Goal: Information Seeking & Learning: Compare options

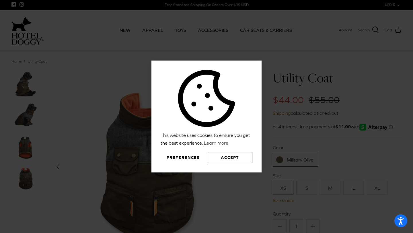
click at [182, 156] on button "Preferences" at bounding box center [183, 157] width 45 height 11
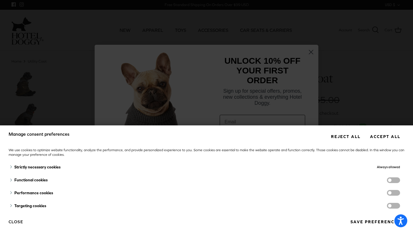
click at [348, 136] on button "Reject all" at bounding box center [346, 136] width 38 height 11
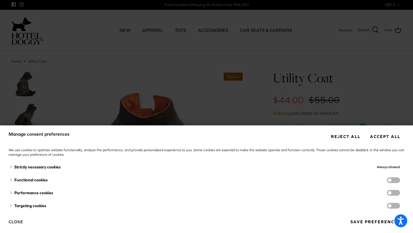
click at [348, 136] on button "Reject all" at bounding box center [346, 136] width 38 height 11
click at [361, 222] on button "Save preferences" at bounding box center [375, 222] width 58 height 11
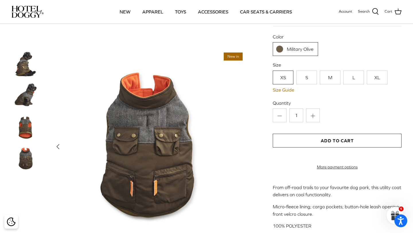
scroll to position [63, 0]
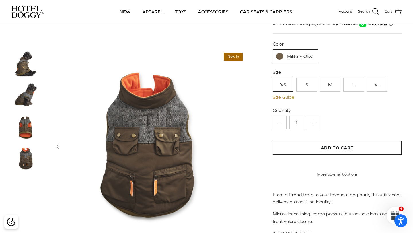
click at [287, 98] on link "Size Guide" at bounding box center [337, 96] width 129 height 5
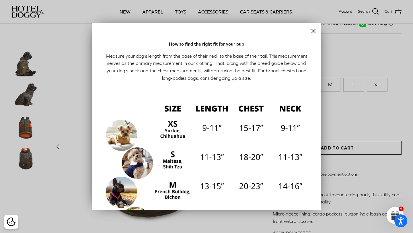
click at [312, 31] on icon "Close" at bounding box center [313, 31] width 7 height 7
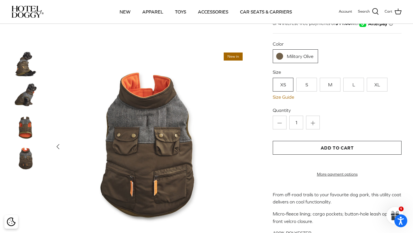
click at [24, 64] on img at bounding box center [25, 64] width 29 height 29
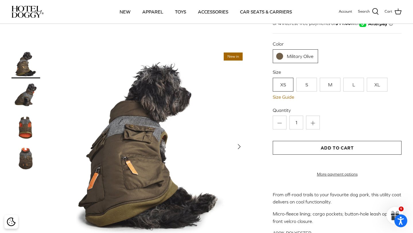
click at [25, 89] on img at bounding box center [25, 95] width 29 height 29
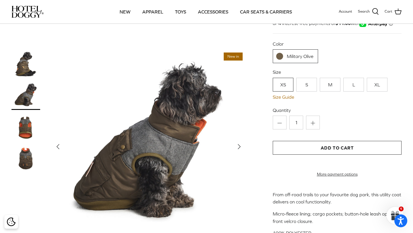
click at [29, 127] on img at bounding box center [25, 127] width 29 height 29
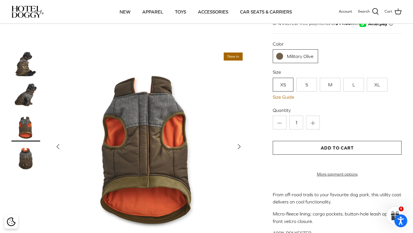
click at [22, 151] on img at bounding box center [25, 158] width 29 height 29
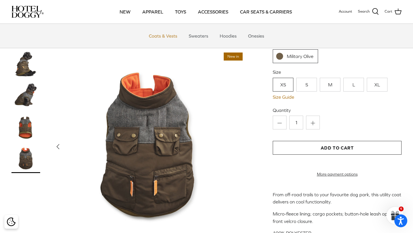
click at [161, 37] on link "Coats & Vests" at bounding box center [163, 35] width 39 height 17
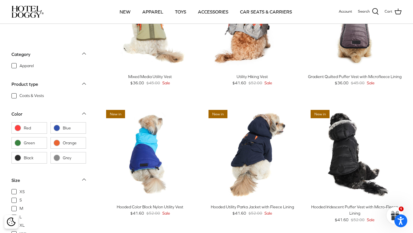
scroll to position [74, 0]
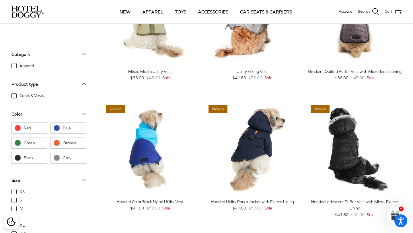
click at [20, 191] on span "XS" at bounding box center [22, 192] width 5 height 6
click at [19, 189] on input "XS" at bounding box center [19, 189] width 1 height 1
checkbox input "true"
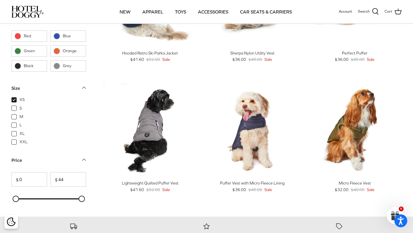
scroll to position [345, 0]
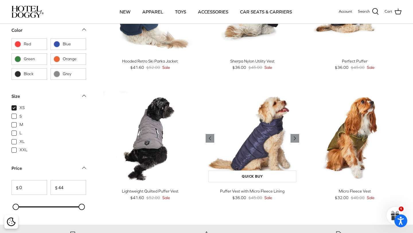
click at [254, 152] on img "Puffer Vest with Micro Fleece Lining" at bounding box center [253, 139] width 94 height 94
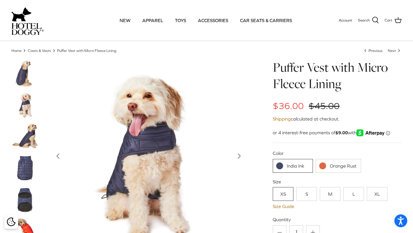
scroll to position [13, 0]
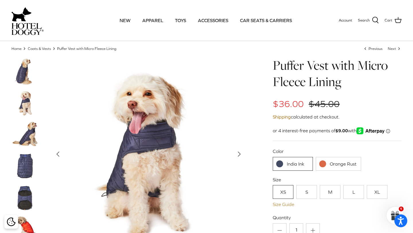
click at [287, 205] on link "Size Guide" at bounding box center [337, 204] width 129 height 5
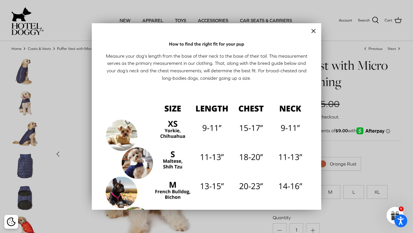
click at [313, 31] on line "Close" at bounding box center [313, 30] width 3 height 3
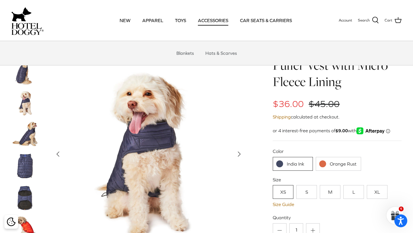
click at [221, 20] on link "ACCESSORIES" at bounding box center [213, 21] width 41 height 20
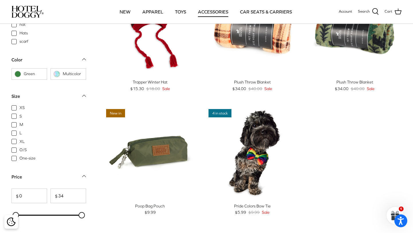
scroll to position [188, 0]
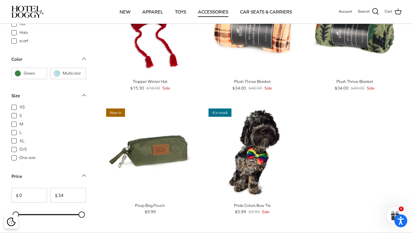
click at [220, 62] on link "Quick buy" at bounding box center [253, 67] width 88 height 12
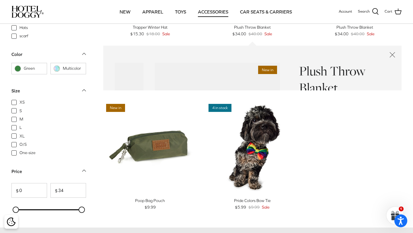
scroll to position [253, 0]
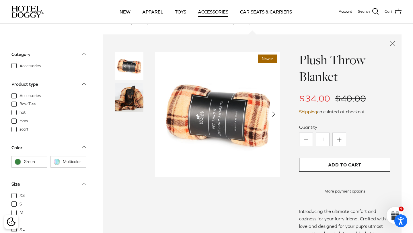
click at [220, 62] on img at bounding box center [217, 114] width 125 height 125
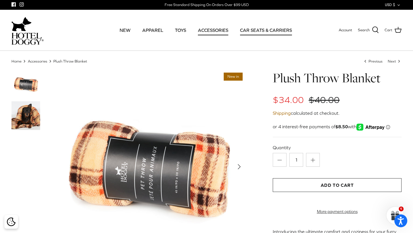
click at [255, 31] on link "CAR SEATS & CARRIERS" at bounding box center [266, 30] width 62 height 20
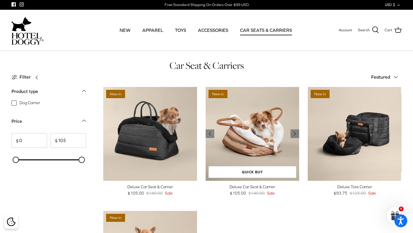
click at [267, 124] on img "Deluxe Car Seat & Carrier" at bounding box center [253, 134] width 94 height 94
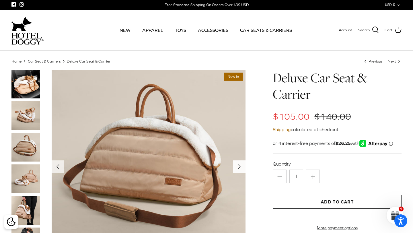
click at [243, 164] on icon "Right" at bounding box center [239, 166] width 9 height 9
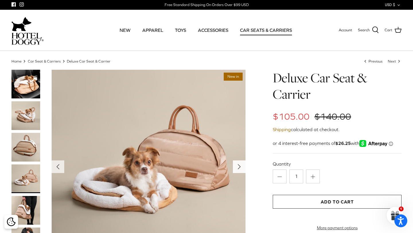
click at [243, 164] on icon "Right" at bounding box center [239, 166] width 9 height 9
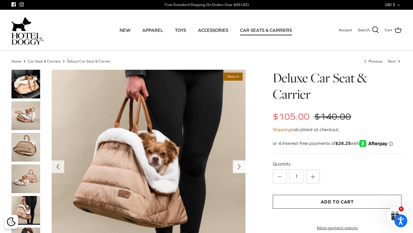
click at [243, 164] on icon "Right" at bounding box center [239, 166] width 9 height 9
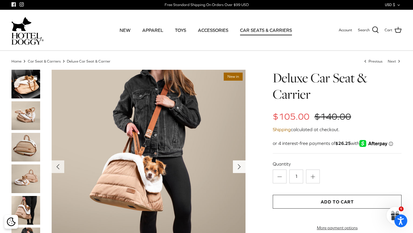
click at [243, 164] on icon "Right" at bounding box center [239, 166] width 9 height 9
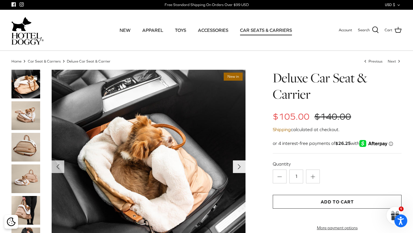
click at [243, 164] on icon "Right" at bounding box center [239, 166] width 9 height 9
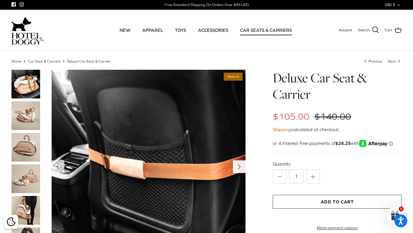
click at [243, 164] on icon "Right" at bounding box center [239, 166] width 9 height 9
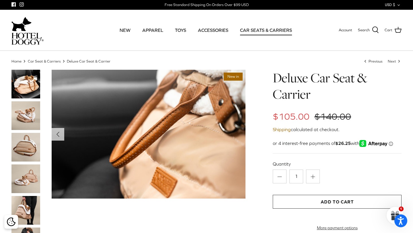
click at [243, 164] on img at bounding box center [149, 134] width 194 height 129
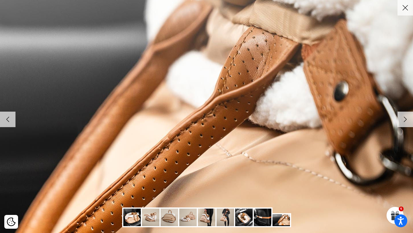
click at [408, 11] on icon "Close" at bounding box center [406, 8] width 10 height 10
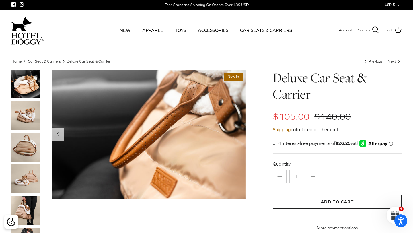
click at [31, 140] on img at bounding box center [25, 147] width 29 height 29
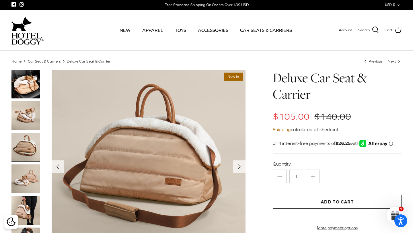
click at [28, 177] on img at bounding box center [25, 178] width 29 height 29
